Goal: Task Accomplishment & Management: Use online tool/utility

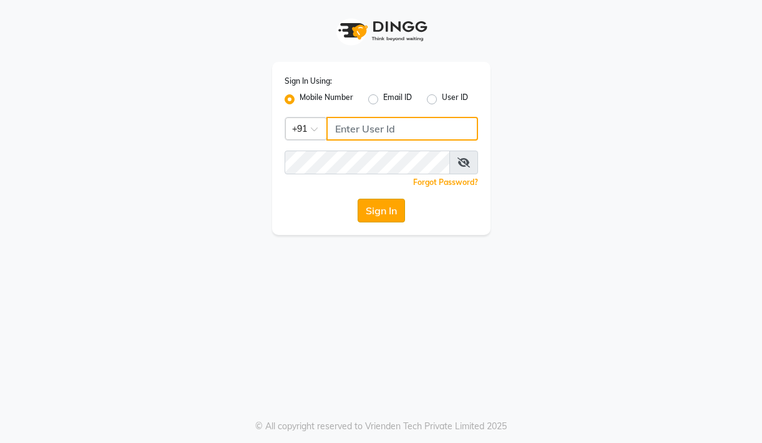
type input "9728722000"
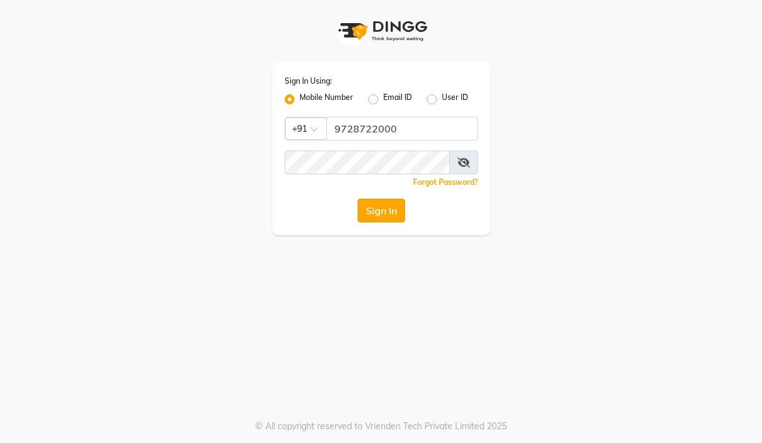
click at [365, 215] on button "Sign In" at bounding box center [381, 211] width 47 height 24
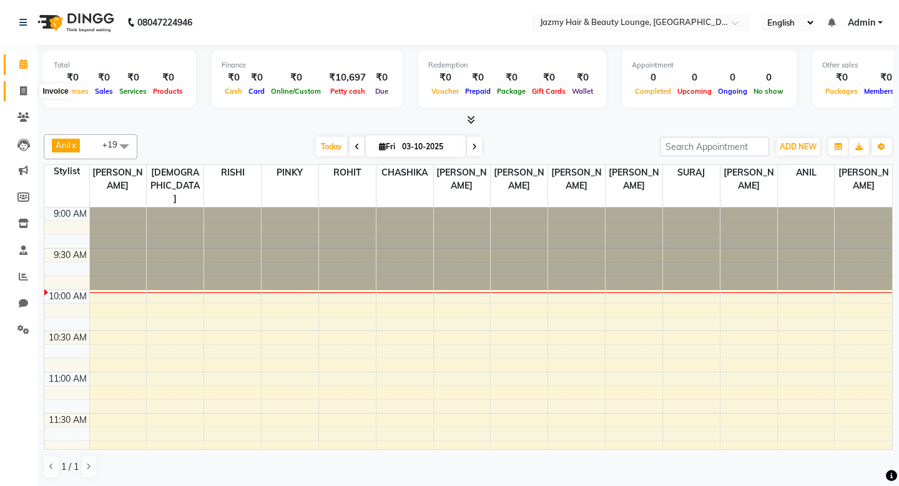
click at [27, 88] on span at bounding box center [23, 91] width 22 height 14
select select "759"
select select "service"
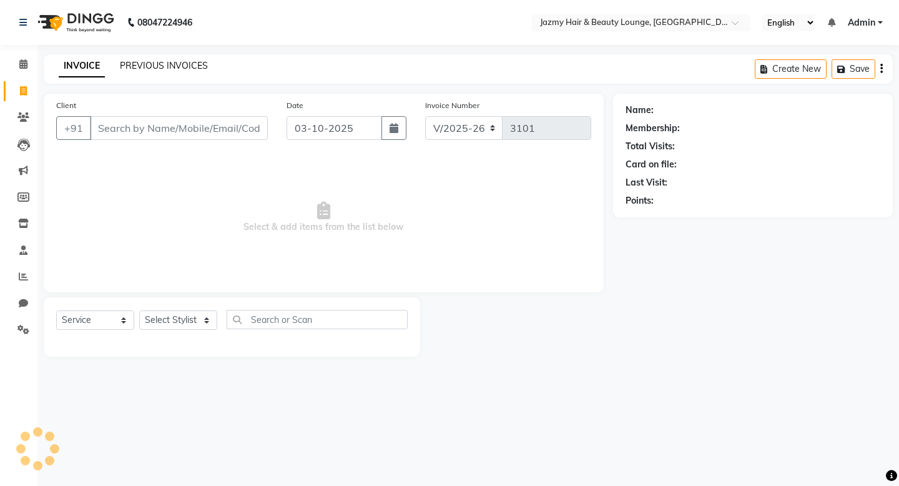
click at [169, 68] on link "PREVIOUS INVOICES" at bounding box center [164, 65] width 88 height 11
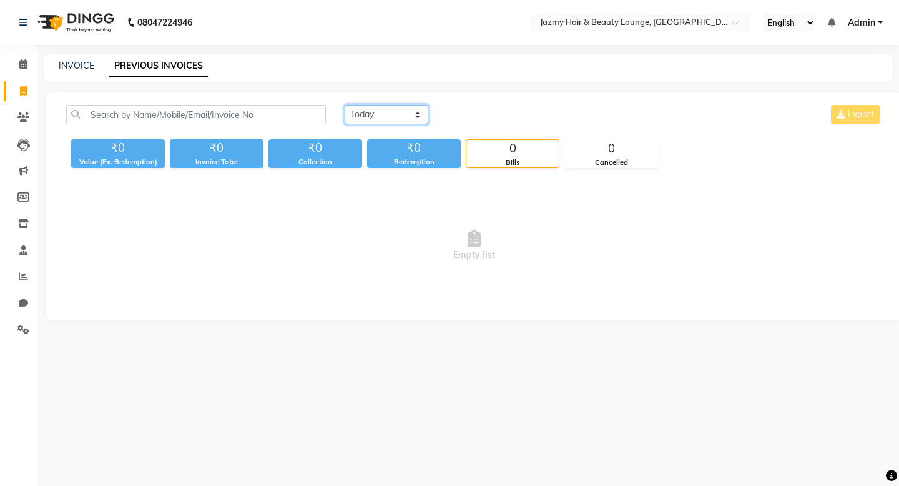
click at [369, 115] on select "[DATE] [DATE] Custom Range" at bounding box center [387, 114] width 84 height 19
select select "[DATE]"
click at [345, 105] on select "[DATE] [DATE] Custom Range" at bounding box center [387, 114] width 84 height 19
